Goal: Task Accomplishment & Management: Complete application form

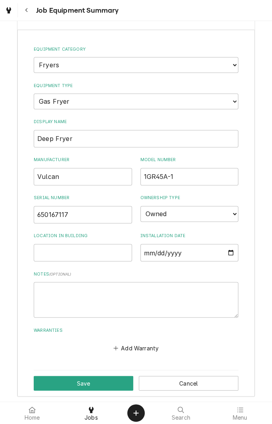
scroll to position [259, 0]
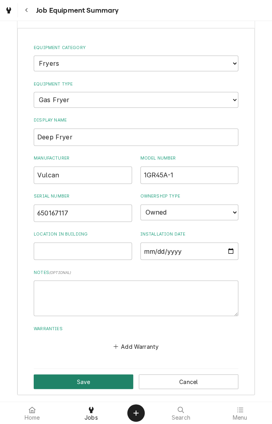
click at [116, 379] on button "Save" at bounding box center [83, 381] width 99 height 15
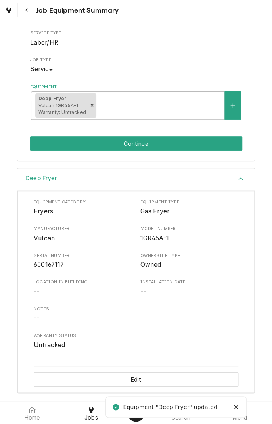
scroll to position [95, 0]
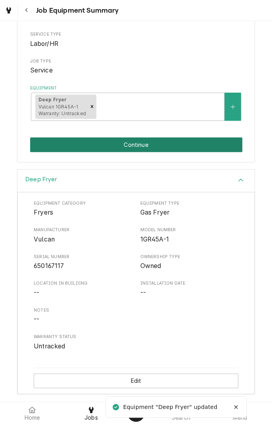
click at [187, 143] on button "Continue" at bounding box center [136, 144] width 212 height 15
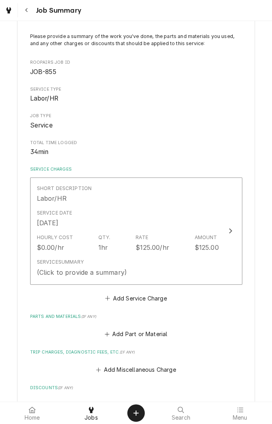
scroll to position [48, 0]
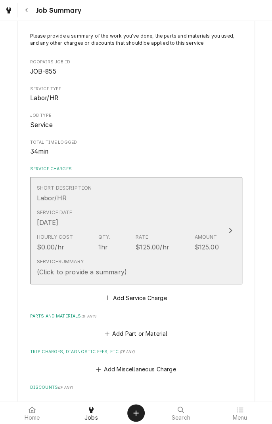
click at [188, 194] on div "Short Description Labor/HR" at bounding box center [128, 193] width 182 height 25
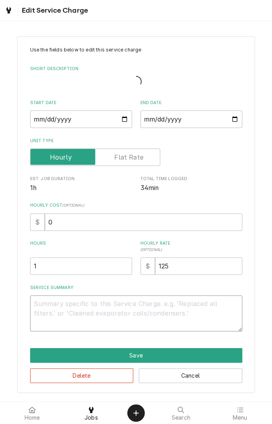
click at [135, 306] on textarea "Service Summary" at bounding box center [136, 313] width 212 height 36
type textarea "x"
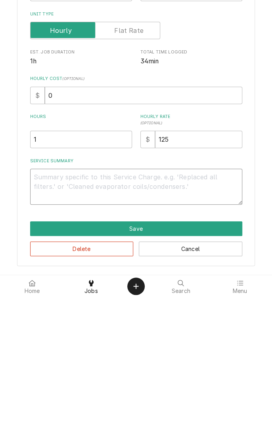
type textarea "F"
type textarea "x"
type textarea "Fo"
type textarea "x"
type textarea "Found"
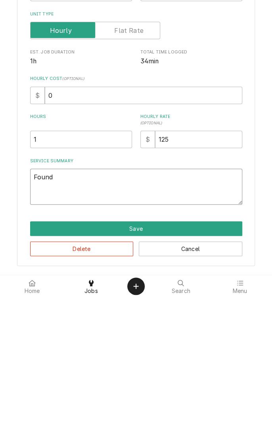
type textarea "x"
type textarea "Found n"
type textarea "x"
type textarea "Found no"
type textarea "x"
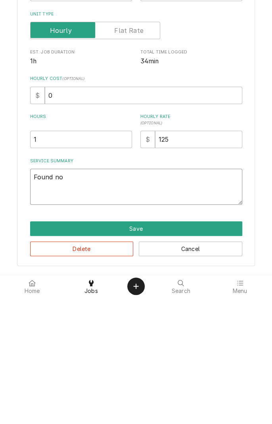
type textarea "Found no"
type textarea "x"
type textarea "Found no p"
type textarea "x"
type textarea "Found no power"
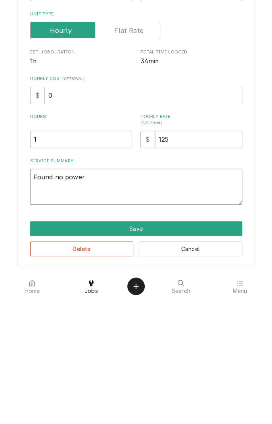
type textarea "x"
type textarea "Found no power t"
type textarea "x"
type textarea "Found no power to"
type textarea "x"
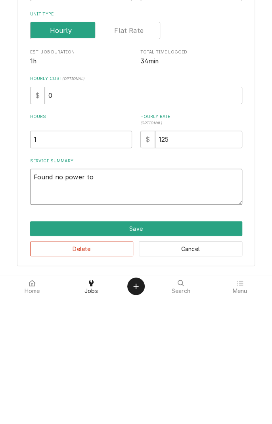
type textarea "Found no power to"
type textarea "x"
type textarea "Found no power to t"
type textarea "x"
type textarea "Found no power to th"
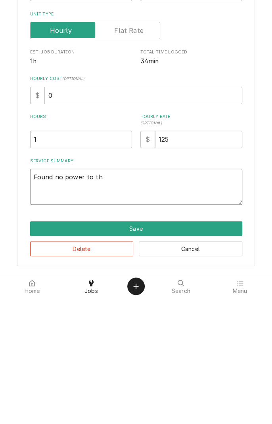
type textarea "x"
type textarea "Found no power to the"
type textarea "x"
type textarea "Found no power to ther"
type textarea "x"
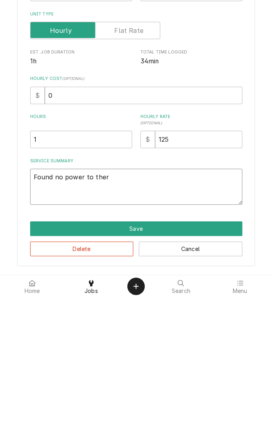
type textarea "Found no power to thermostat"
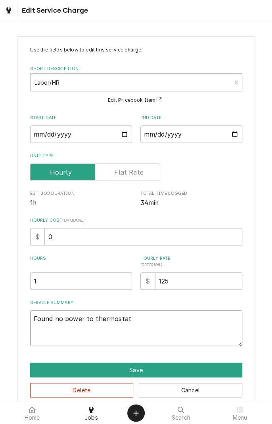
click at [181, 321] on textarea "Found no power to thermostat" at bounding box center [136, 328] width 212 height 36
type textarea "x"
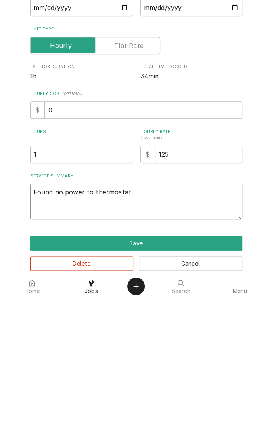
type textarea "Found no power to thermostat b"
type textarea "x"
type textarea "Found no power to thermostat"
type textarea "x"
type textarea "Found no power to thermostat"
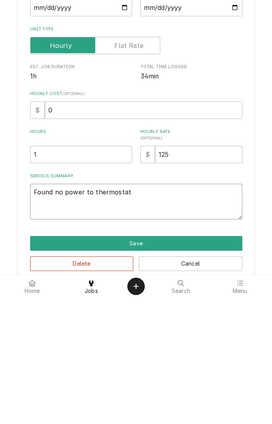
type textarea "x"
type textarea "Found no power to thermosta"
type textarea "x"
type textarea "Found no power to thermost"
type textarea "x"
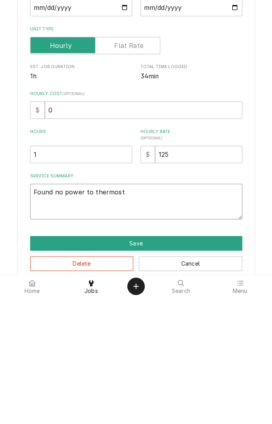
type textarea "Found no power to thermos"
type textarea "x"
type textarea "Found no power to thermo"
type textarea "x"
type textarea "Found no power to therm"
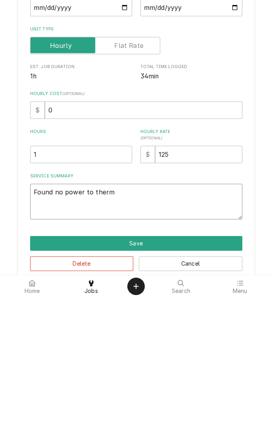
type textarea "x"
type textarea "Found no power to ther"
type textarea "x"
type textarea "Found no power to the"
type textarea "x"
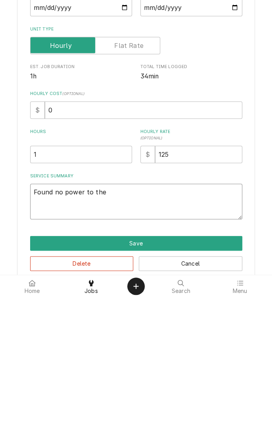
type textarea "Found no power to th"
type textarea "x"
type textarea "Found no power to t"
type textarea "x"
type textarea "Found no power to"
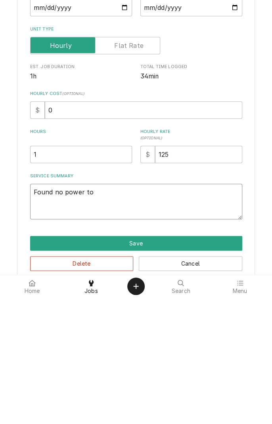
type textarea "x"
type textarea "Found no power to"
type textarea "x"
type textarea "Found no power t"
type textarea "x"
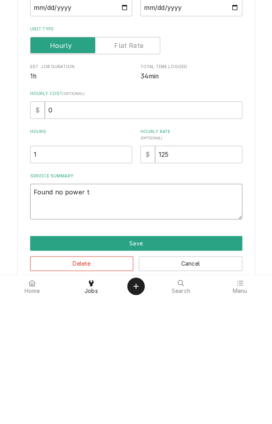
type textarea "Found no power"
type textarea "x"
type textarea "Found no power"
type textarea "x"
type textarea "Found no powe"
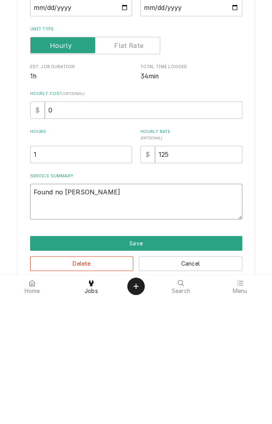
type textarea "x"
type textarea "Found no pow"
type textarea "x"
type textarea "Found no po"
type textarea "x"
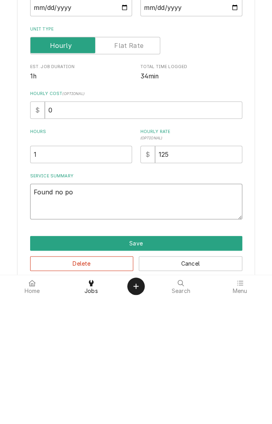
type textarea "Found no p"
type textarea "x"
type textarea "Found no"
type textarea "x"
type textarea "Found no"
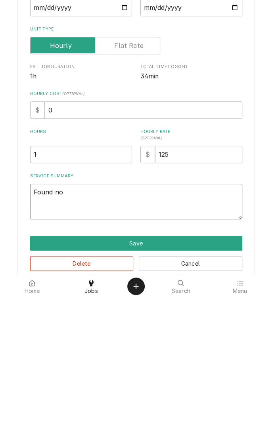
type textarea "x"
type textarea "Found n"
type textarea "x"
type textarea "Found"
type textarea "x"
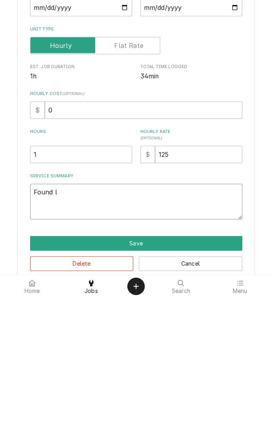
type textarea "Found li"
type textarea "x"
type textarea "Found lig"
type textarea "x"
type textarea "Found ligh"
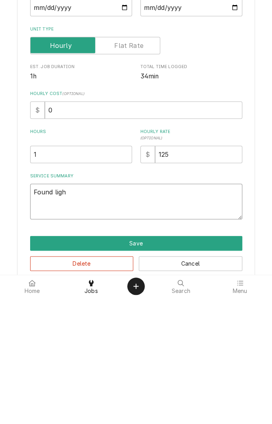
type textarea "x"
type textarea "Found ligh"
type textarea "x"
type textarea "Found lig"
type textarea "x"
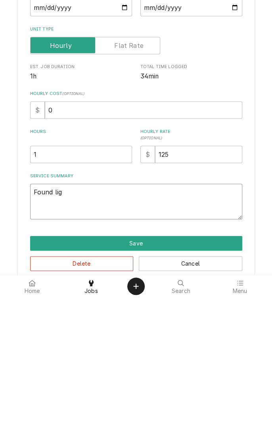
type textarea "Found li"
type textarea "x"
type textarea "Found l"
type textarea "x"
type textarea "Found"
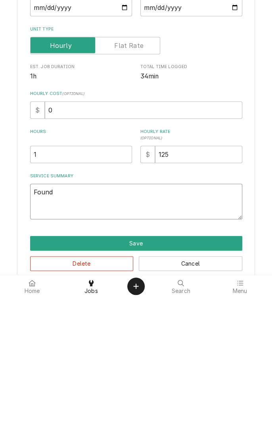
type textarea "x"
type textarea "Found n"
type textarea "x"
type textarea "Found no"
type textarea "x"
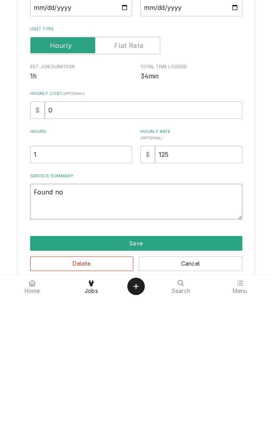
type textarea "Found no"
type textarea "x"
type textarea "Found no i"
type textarea "x"
type textarea "Found no in"
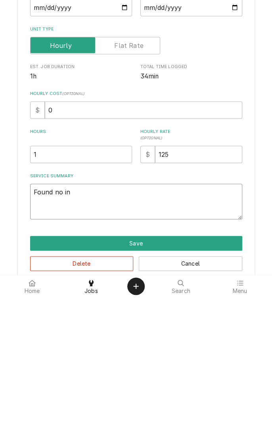
type textarea "x"
type textarea "Found no ind"
type textarea "x"
type textarea "Found no indi"
type textarea "x"
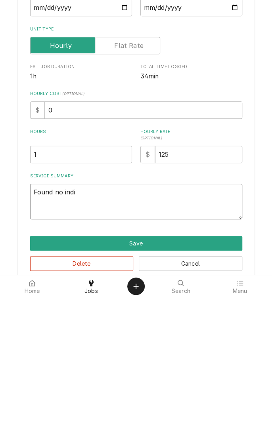
type textarea "Found no indicator"
type textarea "x"
type textarea "Found no indicator li"
type textarea "x"
type textarea "Found no indicator lig"
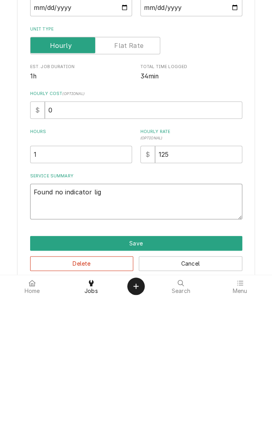
type textarea "x"
type textarea "Found no indicator ligh"
type textarea "x"
type textarea "Found no indicator light"
type textarea "x"
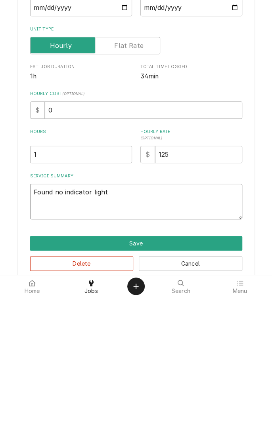
type textarea "Found no indicator lights"
type textarea "x"
type textarea "Found no indicator lights on"
type textarea "x"
type textarea "Found no indicator lights on i"
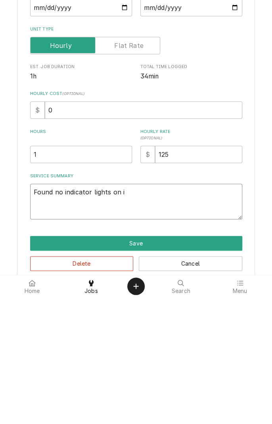
type textarea "x"
type textarea "Found no indicator lights on"
type textarea "x"
type textarea "Found no indicator lights on a"
type textarea "x"
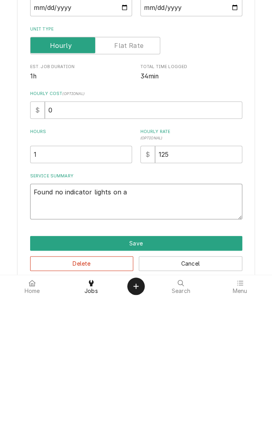
type textarea "Found no indicator lights on at"
type textarea "x"
type textarea "Found no indicator lights on at"
type textarea "x"
type textarea "Found no indicator lights on at t"
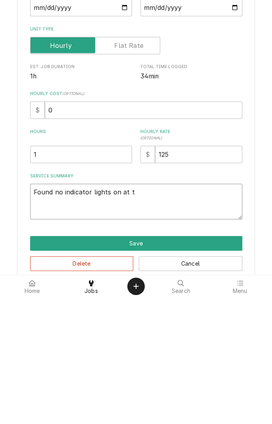
type textarea "x"
type textarea "Found no indicator lights on at th"
type textarea "x"
type textarea "Found no indicator lights on at the"
type textarea "x"
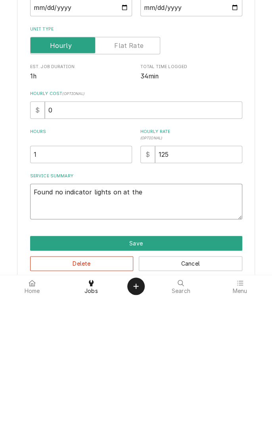
type textarea "Found no indicator lights on at ther"
type textarea "x"
type textarea "Found no indicator lights on at thermostat"
type textarea "x"
type textarea "Found no indicator lights on at thermostat b"
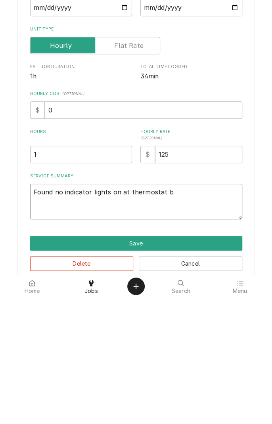
type textarea "x"
type textarea "Found no indicator lights on at thermostat bo"
type textarea "x"
type textarea "Found no indicator lights on at thermostat box"
type textarea "x"
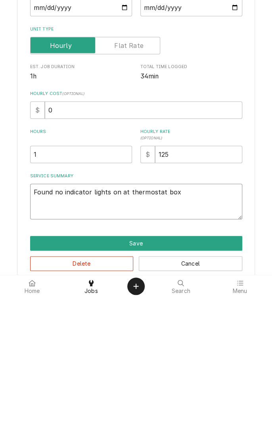
type textarea "Found no indicator lights on at thermostat box."
type textarea "x"
type textarea "Found no indicator lights on at thermostat box."
type textarea "x"
type textarea "Found no indicator lights on at thermostat box. O"
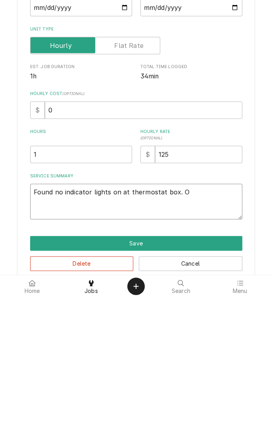
type textarea "x"
type textarea "Found no indicator lights on at thermostat box. Op"
type textarea "x"
type textarea "Found no indicator lights on at thermostat box. Ope"
type textarea "x"
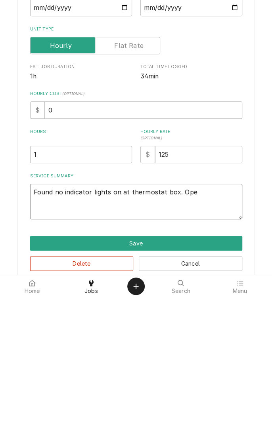
type textarea "Found no indicator lights on at thermostat box. Opened"
type textarea "x"
type textarea "Found no indicator lights on at thermostat box. Opened b"
type textarea "x"
type textarea "Found no indicator lights on at thermostat box. Opened bo"
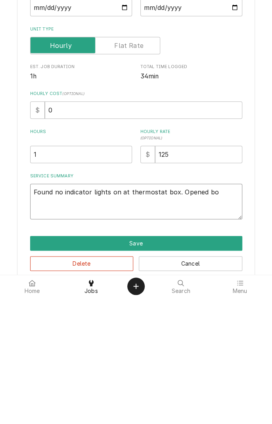
type textarea "x"
type textarea "Found no indicator lights on at thermostat box. Opened box"
type textarea "x"
type textarea "Found no indicator lights on at thermostat box. Opened box"
type textarea "x"
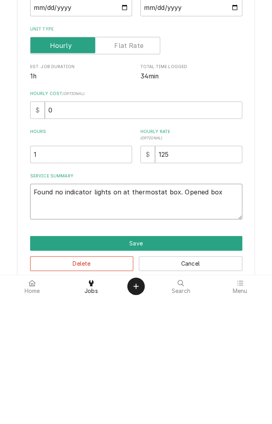
type textarea "Found no indicator lights on at thermostat box. Opened box f"
type textarea "x"
type textarea "Found no indicator lights on at thermostat box. Opened box fo"
type textarea "x"
type textarea "Found no indicator lights on at thermostat box. Opened box found"
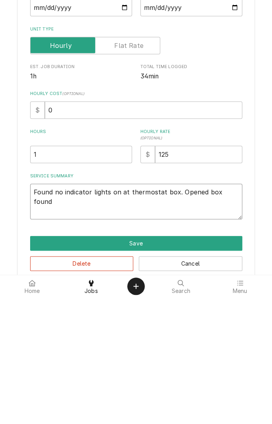
type textarea "x"
type textarea "Found no indicator lights on at thermostat box. Opened box found l"
type textarea "x"
type textarea "Found no indicator lights on at thermostat box. Opened box found"
type textarea "x"
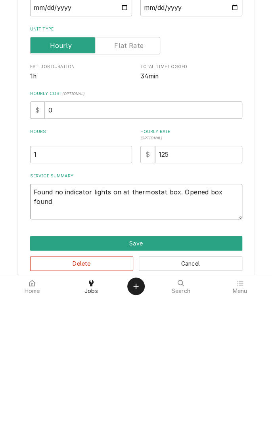
type textarea "Found no indicator lights on at thermostat box. Opened box found p"
type textarea "x"
type textarea "Found no indicator lights on at thermostat box. Opened box found pl"
type textarea "x"
type textarea "Found no indicator lights on at thermostat box. Opened box found plu"
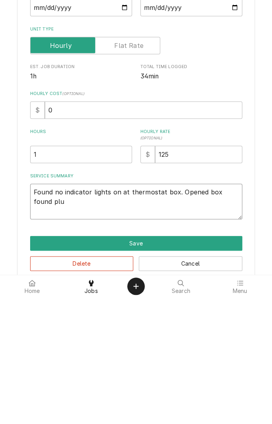
type textarea "x"
type textarea "Found no indicator lights on at thermostat box. Opened box found plug"
type textarea "x"
type textarea "Found no indicator lights on at thermostat box. Opened box found plug a"
type textarea "x"
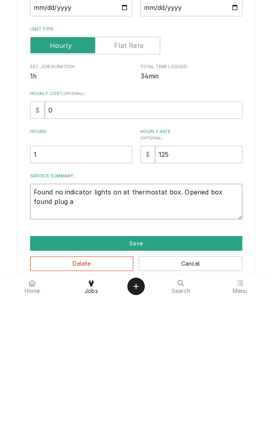
type textarea "Found no indicator lights on at thermostat box. Opened box found plug at"
type textarea "x"
type textarea "Found no indicator lights on at thermostat box. Opened box found plug at"
type textarea "x"
type textarea "Found no indicator lights on at thermostat box. Opened box found plug at t"
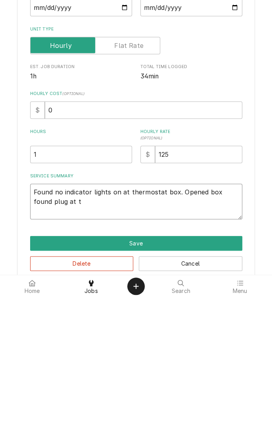
type textarea "x"
type textarea "Found no indicator lights on at thermostat box. Opened box found plug at th"
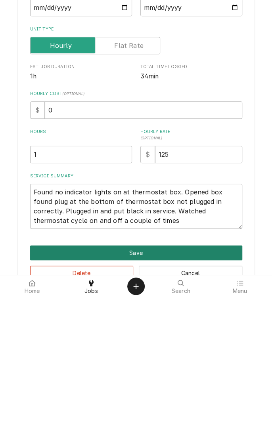
click at [160, 376] on button "Save" at bounding box center [136, 379] width 212 height 15
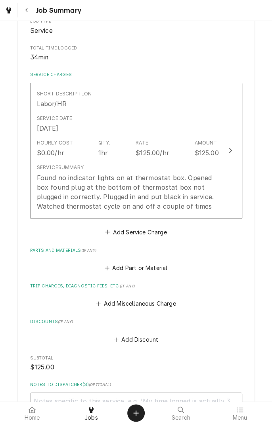
scroll to position [143, 0]
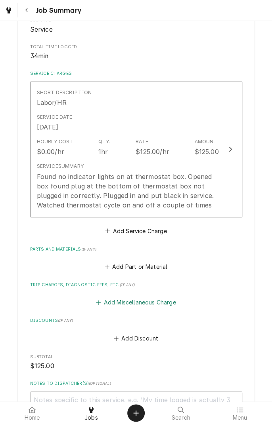
click at [171, 304] on button "Add Miscellaneous Charge" at bounding box center [136, 302] width 82 height 11
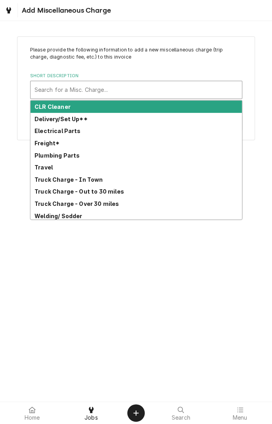
click at [55, 193] on strong "Truck Charge - Out to 30 miles" at bounding box center [78, 191] width 89 height 7
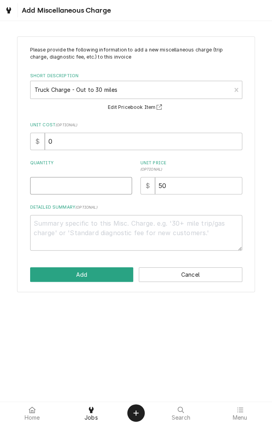
click at [44, 184] on input "Quantity" at bounding box center [81, 185] width 102 height 17
click at [58, 226] on textarea "Detailed Summary ( optional )" at bounding box center [136, 233] width 212 height 36
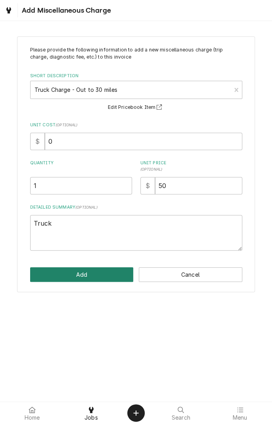
click at [52, 268] on button "Add" at bounding box center [81, 274] width 103 height 15
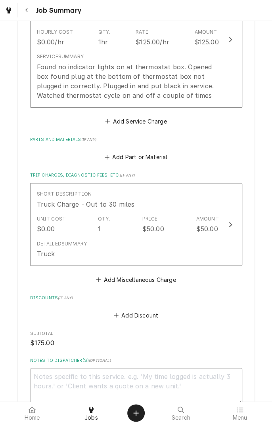
scroll to position [255, 0]
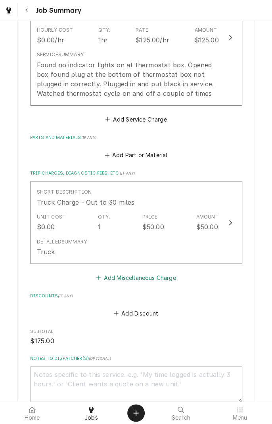
click at [174, 279] on button "Add Miscellaneous Charge" at bounding box center [136, 277] width 82 height 11
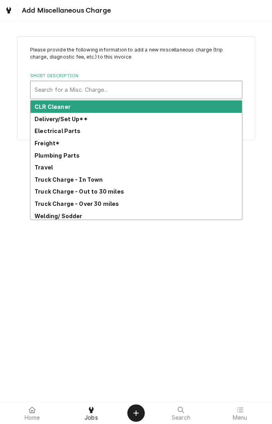
click at [44, 171] on div "Travel" at bounding box center [135, 167] width 211 height 12
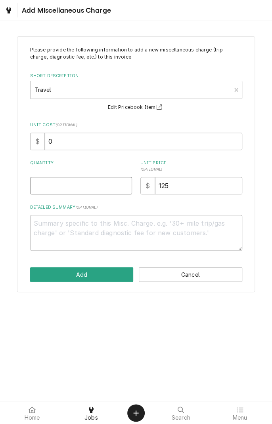
click at [47, 188] on input "Quantity" at bounding box center [81, 185] width 102 height 17
click at [53, 226] on textarea "Detailed Summary ( optional )" at bounding box center [136, 233] width 212 height 36
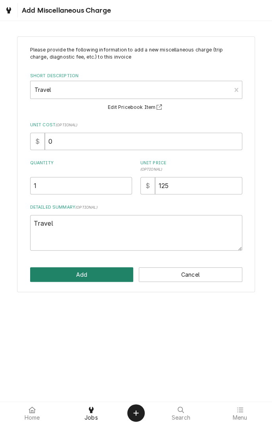
click at [57, 268] on button "Add" at bounding box center [81, 274] width 103 height 15
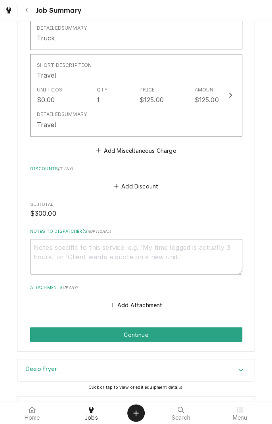
scroll to position [500, 0]
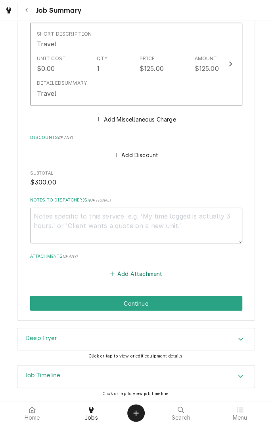
click at [143, 271] on button "Add Attachment" at bounding box center [135, 273] width 55 height 11
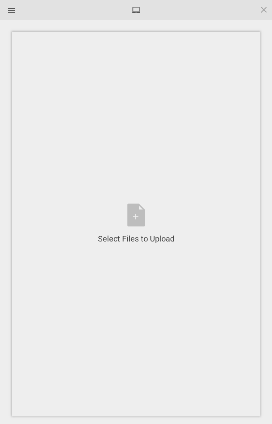
click at [134, 217] on div "Select Files to Upload or Drag and Drop, Copy and Paste Files" at bounding box center [136, 223] width 76 height 41
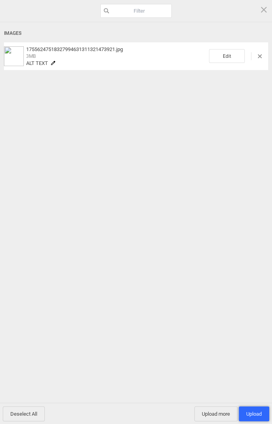
click at [255, 413] on span "Upload 1" at bounding box center [253, 414] width 15 height 6
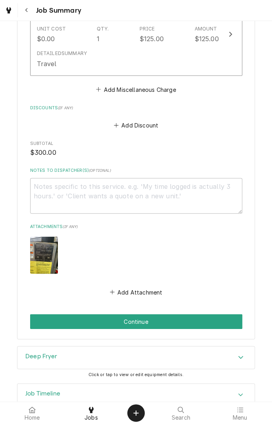
scroll to position [548, 0]
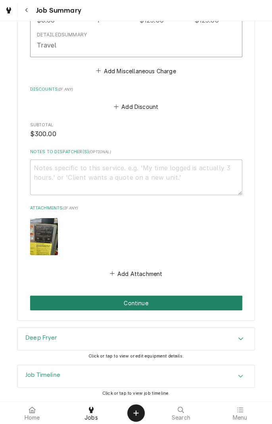
click at [200, 300] on button "Continue" at bounding box center [136, 303] width 212 height 15
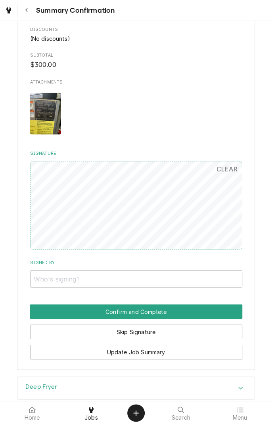
scroll to position [520, 0]
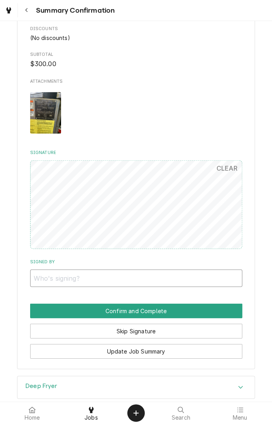
click at [75, 270] on input "Signed By" at bounding box center [136, 278] width 212 height 17
type input "Robert rodriquez"
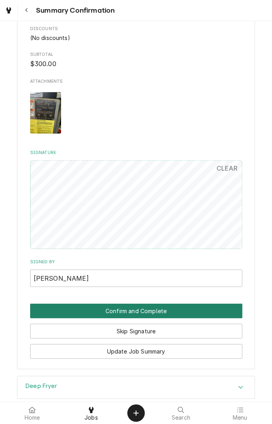
click at [191, 304] on button "Confirm and Complete" at bounding box center [136, 311] width 212 height 15
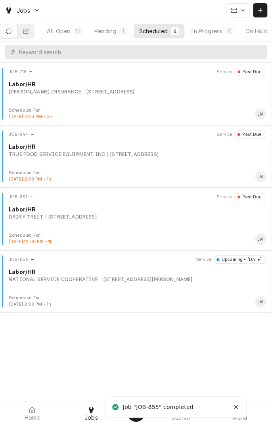
scroll to position [0, 74]
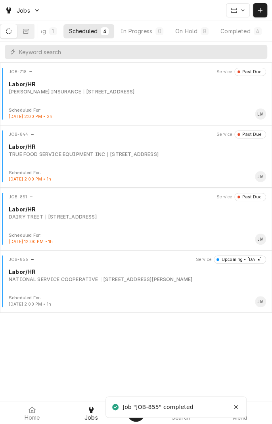
click at [245, 32] on div "Completed" at bounding box center [235, 31] width 30 height 8
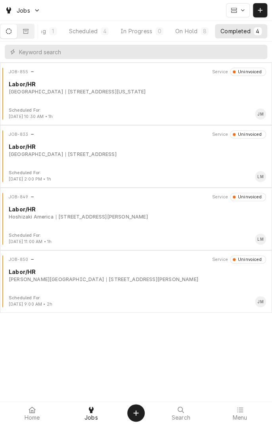
click at [189, 97] on div "JOB-855 Service Uninvoiced Labor/HR MEMORIAL MEDICAL CENTER 815 N VIRGINIA ST.,…" at bounding box center [135, 88] width 265 height 40
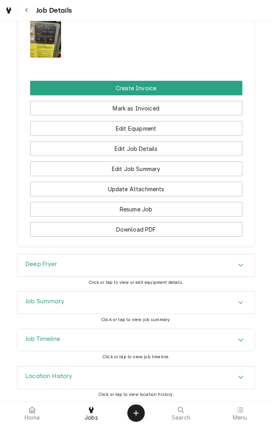
scroll to position [683, 0]
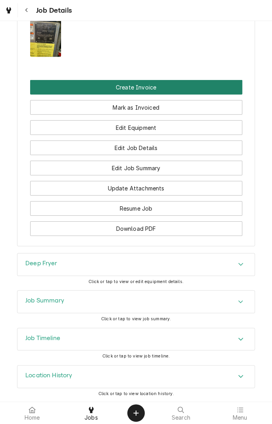
click at [194, 85] on button "Create Invoice" at bounding box center [136, 87] width 212 height 15
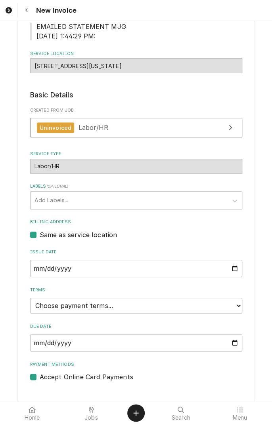
scroll to position [115, 0]
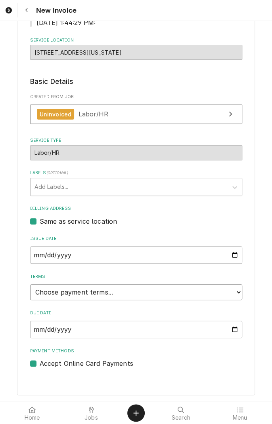
click at [150, 295] on select "Choose payment terms... Same Day Net 7 Net 14 Net 21 Net 30 Net 45 Net 60 Net 90" at bounding box center [136, 292] width 212 height 16
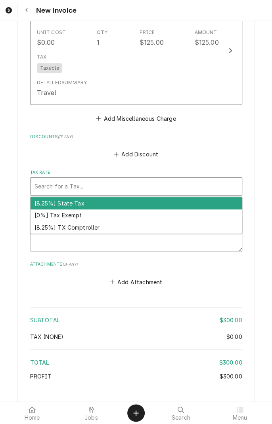
scroll to position [881, 0]
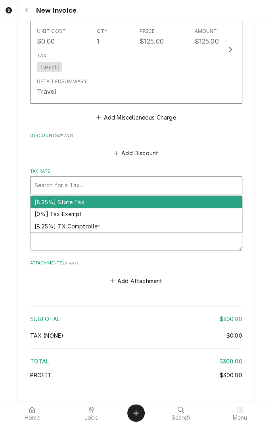
click at [64, 215] on div "[0%] Tax Exempt" at bounding box center [135, 214] width 211 height 12
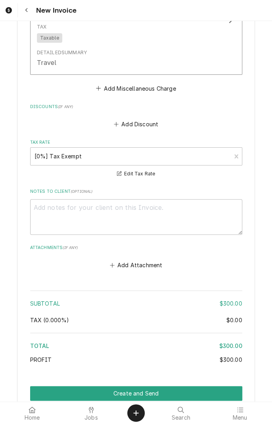
scroll to position [946, 0]
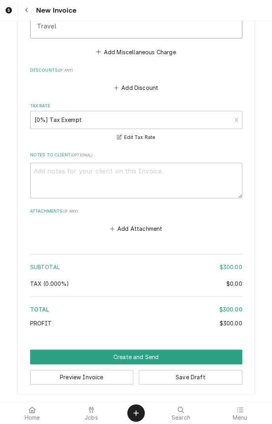
click at [142, 357] on button "Create and Send" at bounding box center [136, 357] width 212 height 15
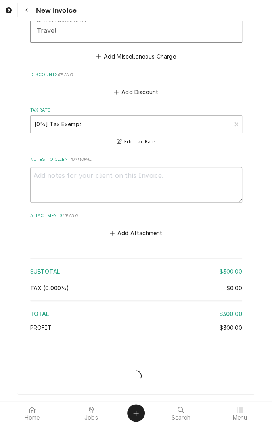
scroll to position [942, 0]
type textarea "x"
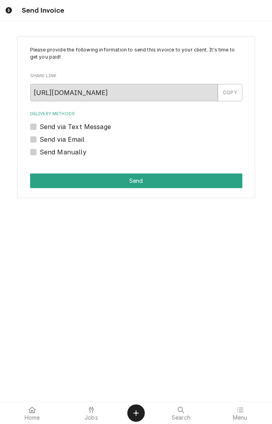
click at [100, 125] on label "Send via Text Message" at bounding box center [75, 127] width 71 height 10
click at [100, 125] on input "Send via Text Message" at bounding box center [146, 130] width 212 height 17
checkbox input "true"
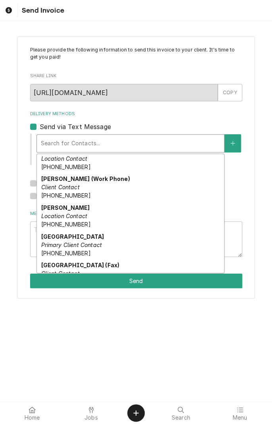
scroll to position [39, 0]
click at [55, 221] on span "(361) 484-0276" at bounding box center [65, 224] width 49 height 7
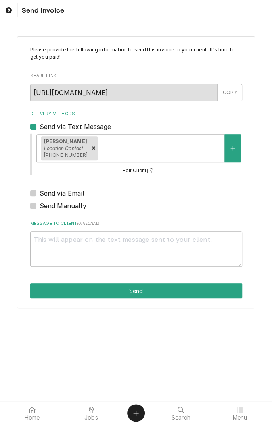
type textarea "x"
click at [40, 193] on label "Send via Email" at bounding box center [62, 193] width 45 height 10
click at [40, 193] on input "Send via Email" at bounding box center [146, 196] width 212 height 17
checkbox input "true"
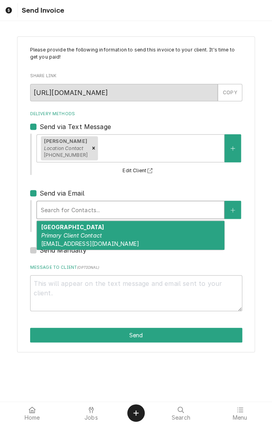
click at [163, 235] on div "MEMORIAL MEDICAL CENTER Primary Client Contact mmcap@mmcportlavaca.com" at bounding box center [130, 235] width 187 height 29
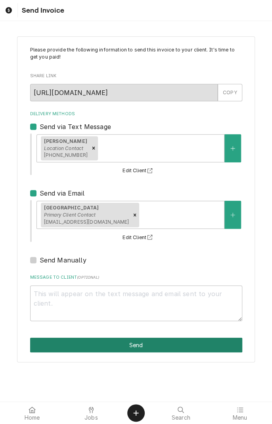
click at [167, 342] on button "Send" at bounding box center [136, 345] width 212 height 15
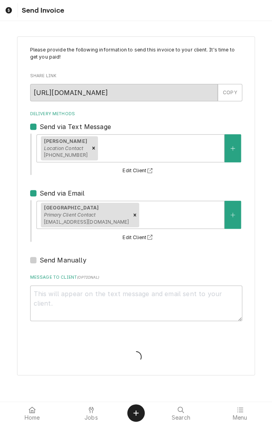
type textarea "x"
